Goal: Navigation & Orientation: Find specific page/section

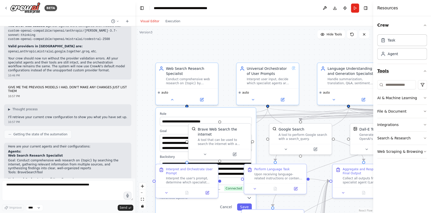
drag, startPoint x: 353, startPoint y: 76, endPoint x: 410, endPoint y: 75, distance: 56.6
click at [410, 75] on div "Resources Crew Task Agent Tools AI & Machine Learning File & Document Integrati…" at bounding box center [402, 106] width 58 height 213
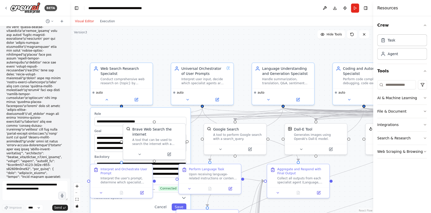
scroll to position [15073, 0]
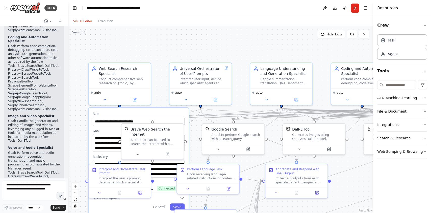
drag, startPoint x: 134, startPoint y: 61, endPoint x: 68, endPoint y: 63, distance: 66.2
click at [68, 63] on div "BETA CrewAI doesn’t need you to pre-build 50 agents for each feature. Instead, …" at bounding box center [215, 106] width 431 height 213
click at [145, 33] on div ".deletable-edge-delete-btn { width: 20px; height: 20px; border: 0px solid #ffff…" at bounding box center [220, 119] width 305 height 186
click at [6, 7] on icon at bounding box center [6, 8] width 4 height 4
